Goal: Obtain resource: Download file/media

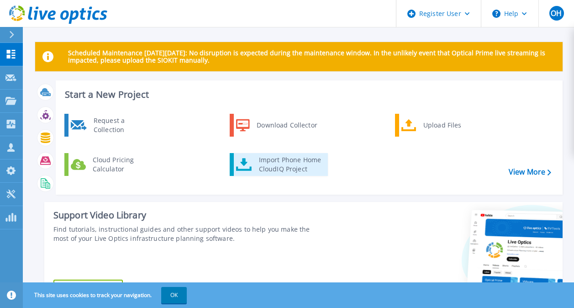
click at [295, 161] on div "Import Phone Home CloudIQ Project" at bounding box center [290, 164] width 71 height 18
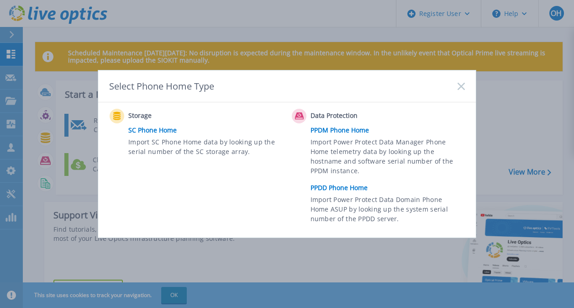
click at [322, 185] on link "PPDD Phone Home" at bounding box center [390, 188] width 159 height 14
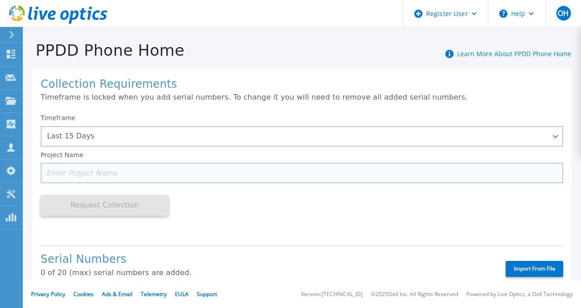
click at [90, 175] on input at bounding box center [302, 173] width 523 height 21
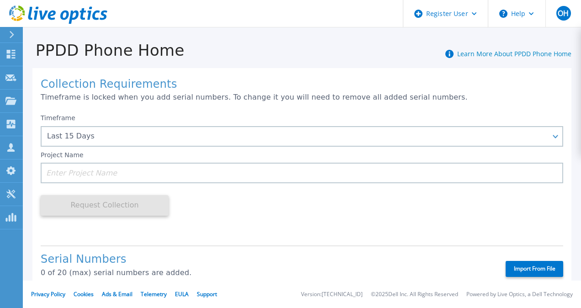
type input "D"
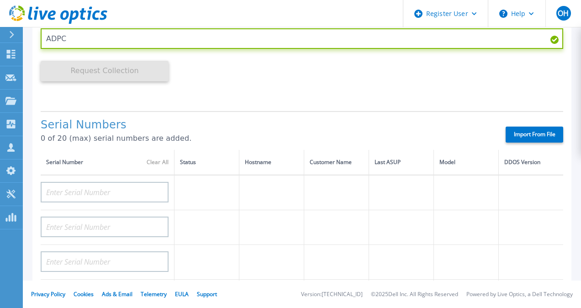
scroll to position [183, 0]
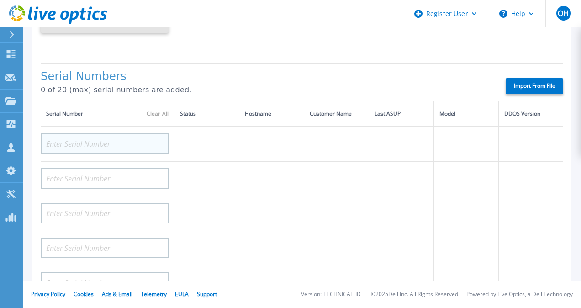
type input "ADPC"
click at [133, 148] on input at bounding box center [105, 143] width 128 height 21
paste input "CKM00203101681"
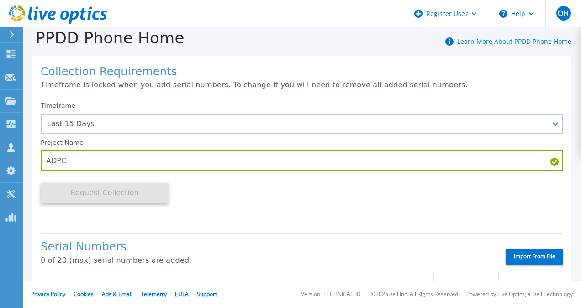
scroll to position [0, 0]
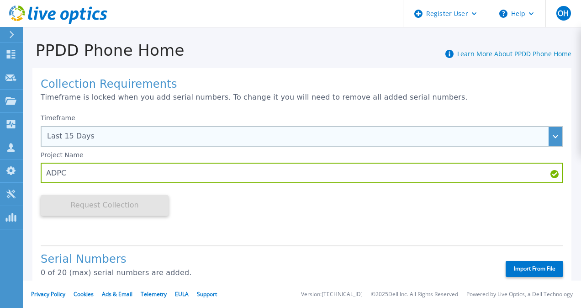
type input "CKM00203101681"
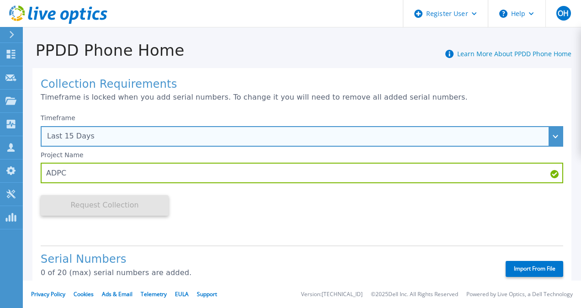
click at [246, 136] on div "Timeframe Last 15 Days Last 15 Days Last 2 Months Last 6 Months Last 1 Year Las…" at bounding box center [302, 130] width 523 height 33
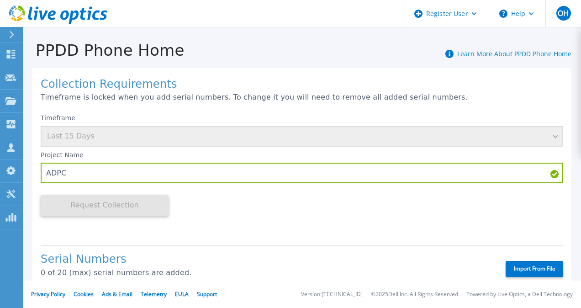
click at [550, 138] on div "Timeframe Last 15 Days" at bounding box center [302, 130] width 523 height 33
drag, startPoint x: 550, startPoint y: 138, endPoint x: 396, endPoint y: 201, distance: 166.6
click at [396, 201] on div "Timeframe Last 15 Days Project Name ADPC Request Collection This might take a f…" at bounding box center [302, 173] width 523 height 129
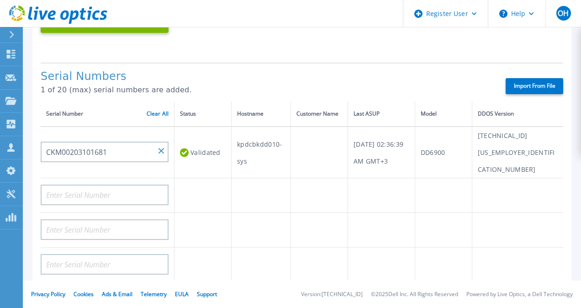
scroll to position [46, 0]
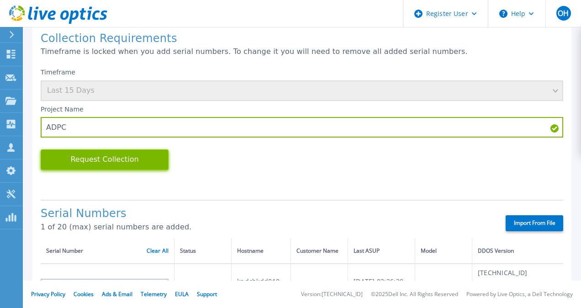
click at [142, 164] on button "Request Collection" at bounding box center [105, 159] width 128 height 21
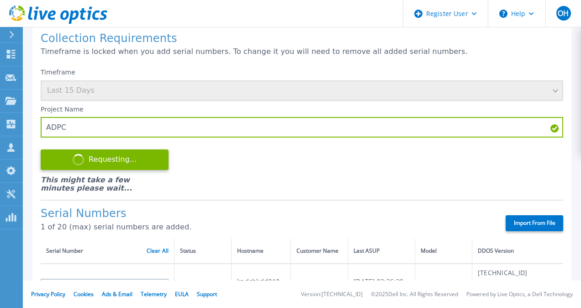
scroll to position [137, 0]
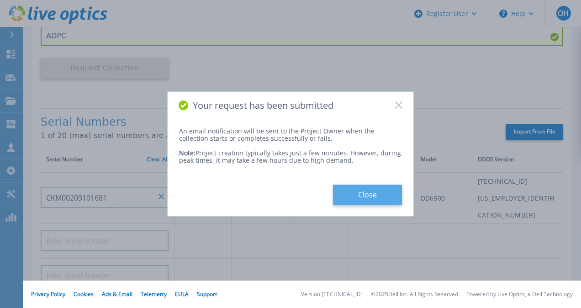
click at [358, 191] on button "Close" at bounding box center [367, 195] width 69 height 21
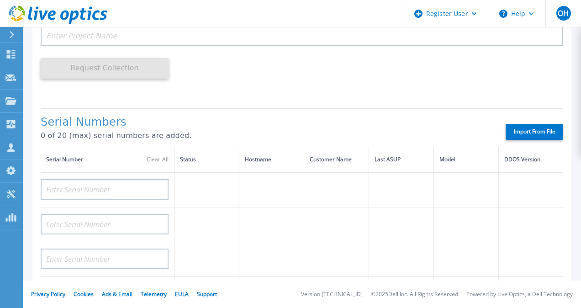
scroll to position [46, 0]
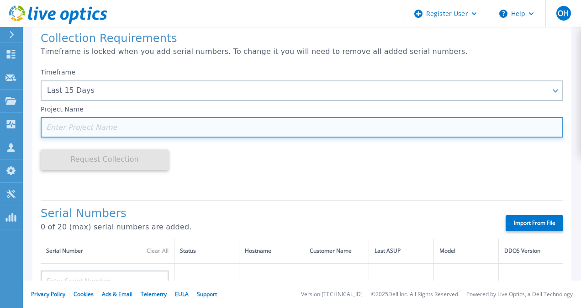
click at [118, 130] on input at bounding box center [302, 127] width 523 height 21
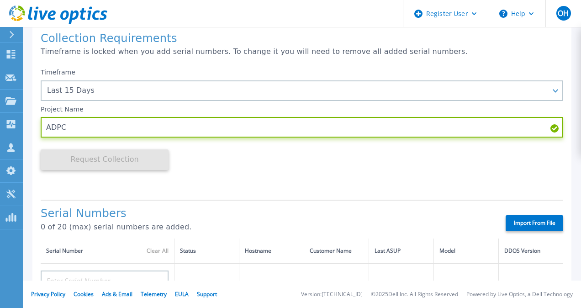
scroll to position [91, 0]
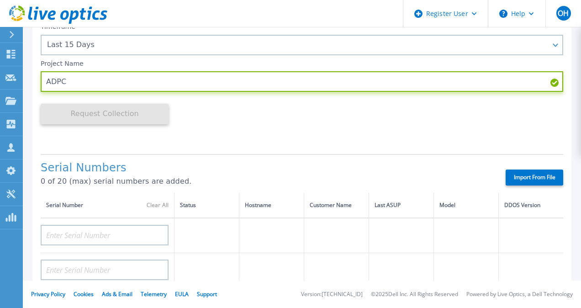
type input "ADPC"
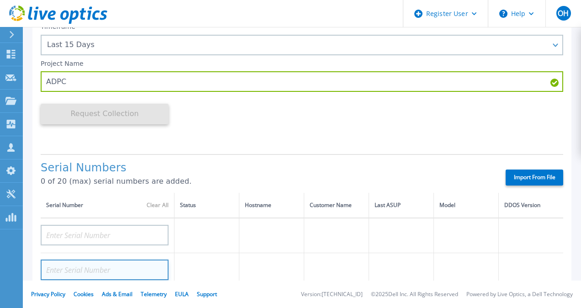
click at [103, 262] on input at bounding box center [105, 270] width 128 height 21
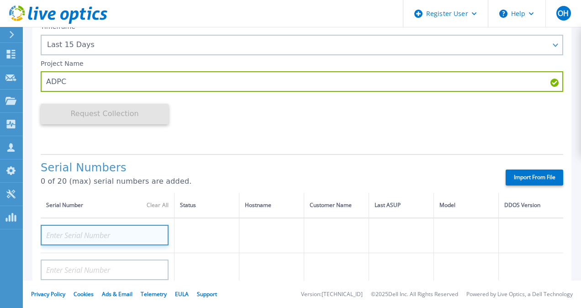
click at [95, 238] on input at bounding box center [105, 235] width 128 height 21
paste input "CKM01213305358"
type input "CKM01213305358"
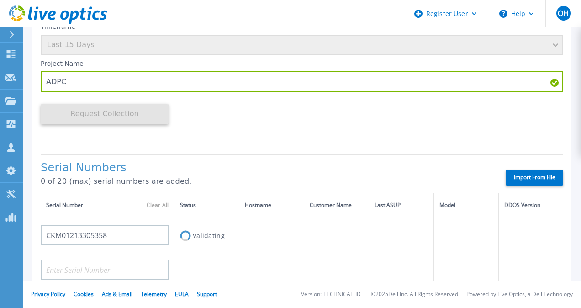
click at [379, 144] on div "Timeframe Last 15 Days Project Name ADPC Request Collection This might take a f…" at bounding box center [302, 82] width 523 height 129
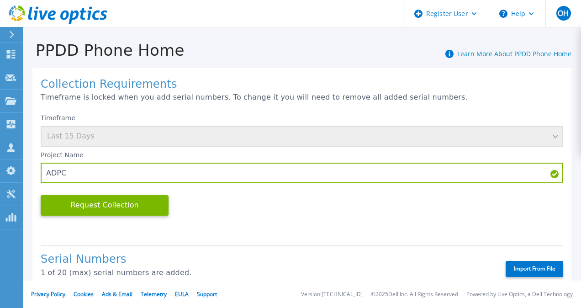
scroll to position [137, 0]
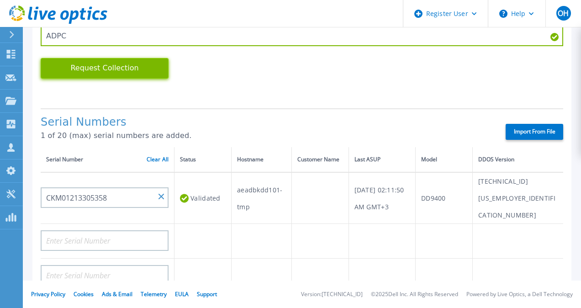
click at [115, 77] on button "Request Collection" at bounding box center [105, 68] width 128 height 21
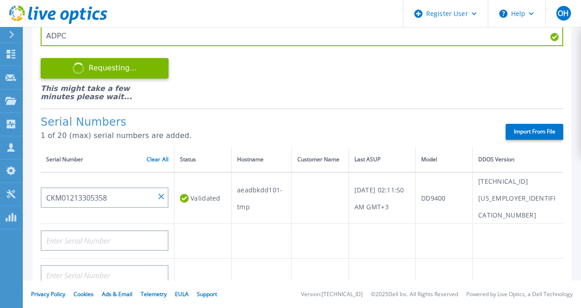
scroll to position [0, 0]
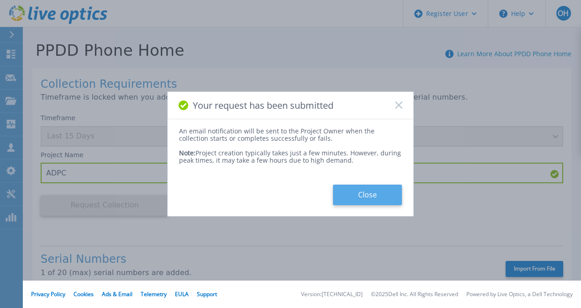
click at [372, 197] on button "Close" at bounding box center [367, 195] width 69 height 21
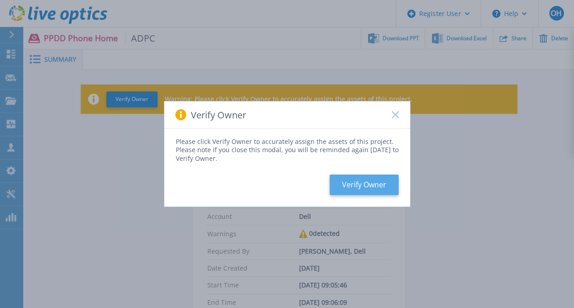
click at [355, 193] on button "Verify Owner" at bounding box center [364, 185] width 69 height 21
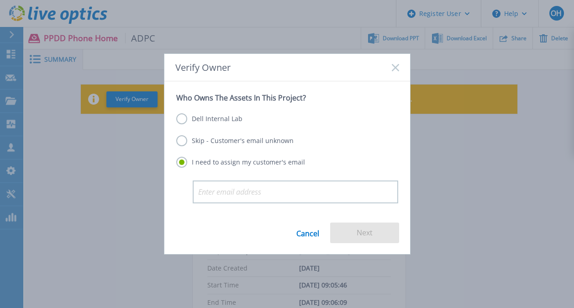
click at [187, 117] on label "Dell Internal Lab" at bounding box center [209, 118] width 66 height 11
click at [0, 0] on input "Dell Internal Lab" at bounding box center [0, 0] width 0 height 0
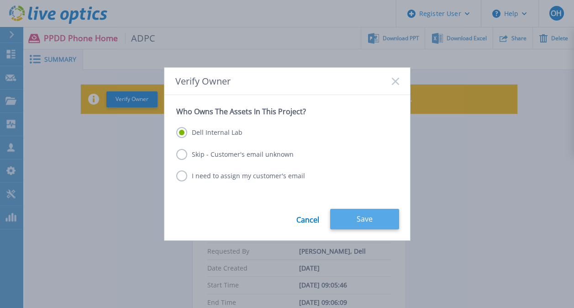
click at [348, 213] on button "Save" at bounding box center [364, 219] width 69 height 21
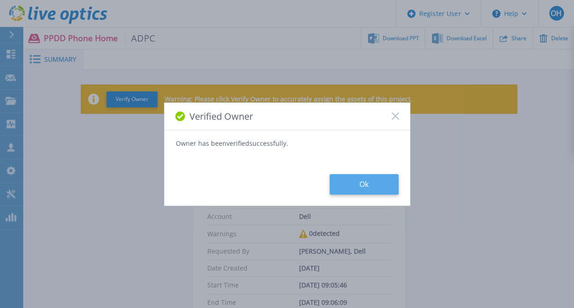
click at [351, 191] on button "Ok" at bounding box center [364, 184] width 69 height 21
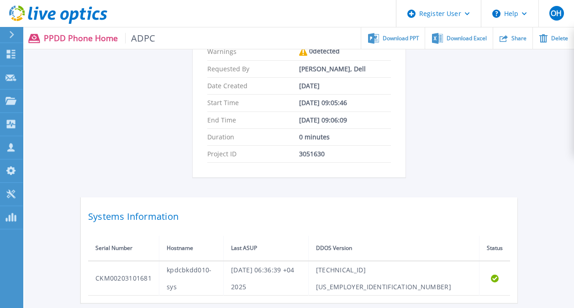
scroll to position [237, 0]
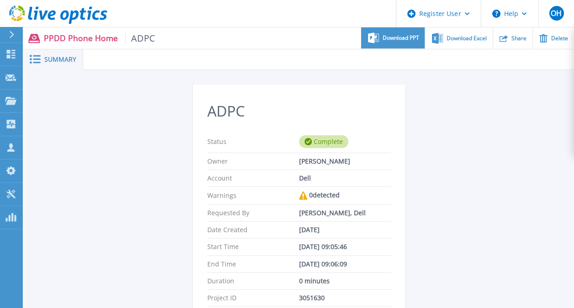
click at [401, 37] on span "Download PPT" at bounding box center [401, 37] width 37 height 5
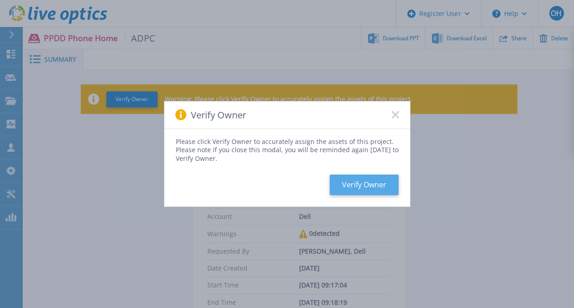
click at [362, 180] on button "Verify Owner" at bounding box center [364, 185] width 69 height 21
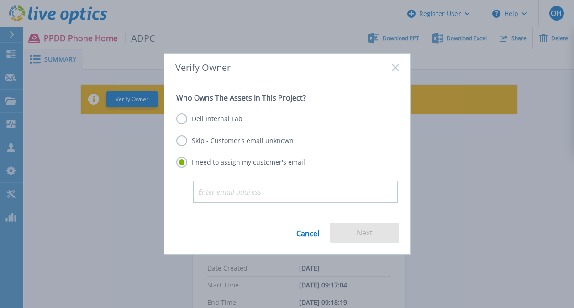
click at [227, 142] on label "Skip - Customer's email unknown" at bounding box center [234, 140] width 117 height 11
click at [0, 0] on input "Skip - Customer's email unknown" at bounding box center [0, 0] width 0 height 0
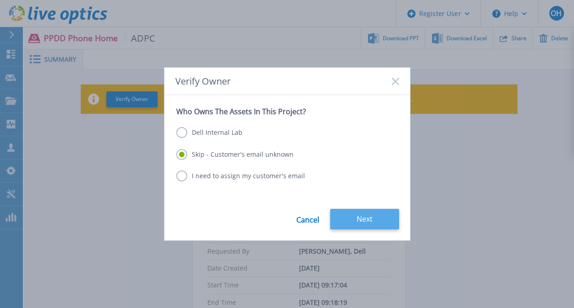
click at [354, 217] on button "Next" at bounding box center [364, 219] width 69 height 21
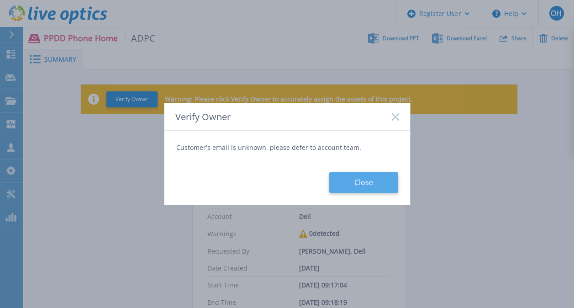
click at [360, 183] on button "Close" at bounding box center [364, 182] width 69 height 21
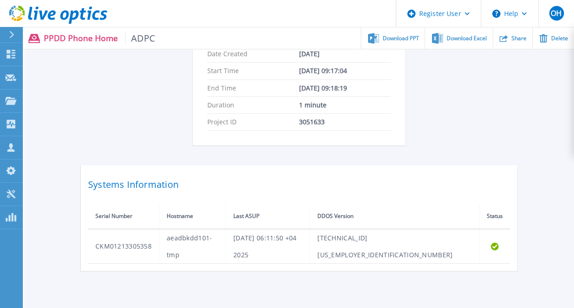
scroll to position [237, 0]
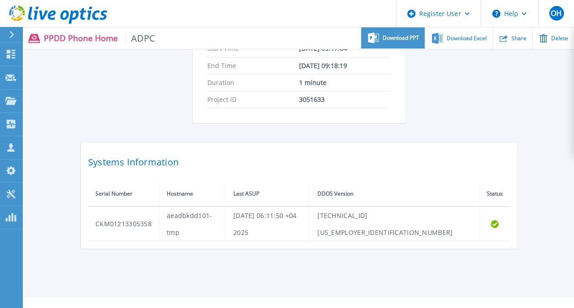
click at [402, 36] on span "Download PPT" at bounding box center [401, 37] width 37 height 5
